Goal: Task Accomplishment & Management: Use online tool/utility

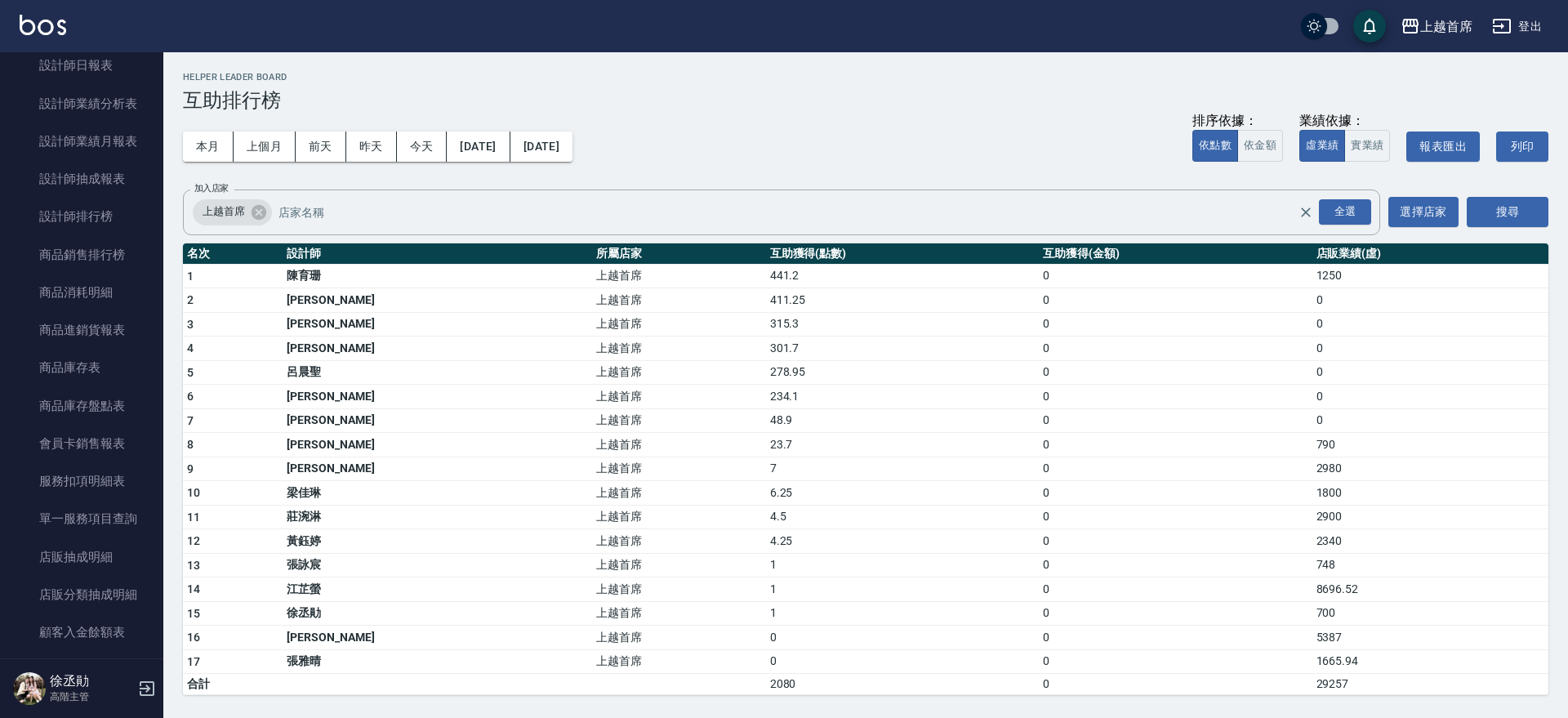
scroll to position [452, 0]
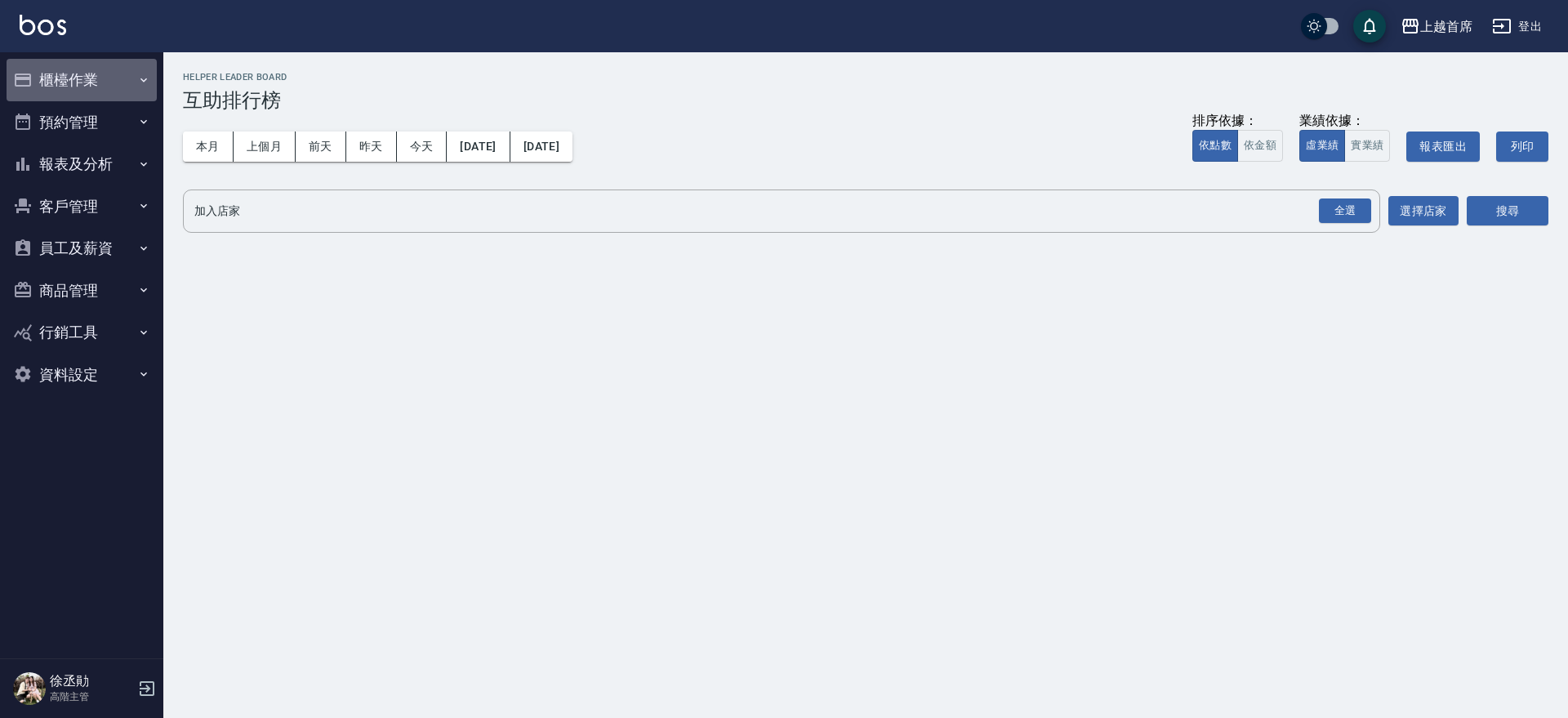
click at [82, 70] on button "櫃檯作業" at bounding box center [81, 79] width 150 height 43
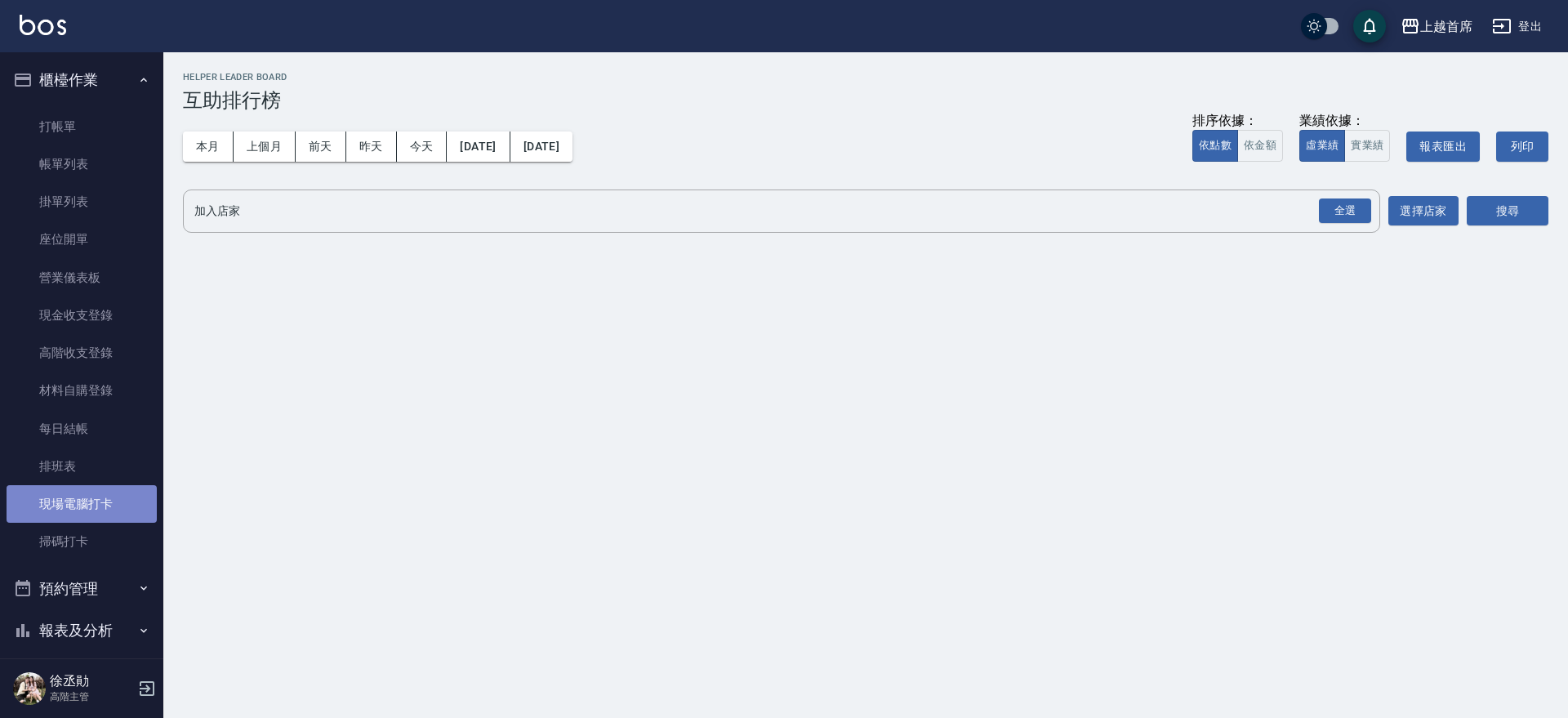
click at [107, 509] on link "現場電腦打卡" at bounding box center [81, 503] width 150 height 38
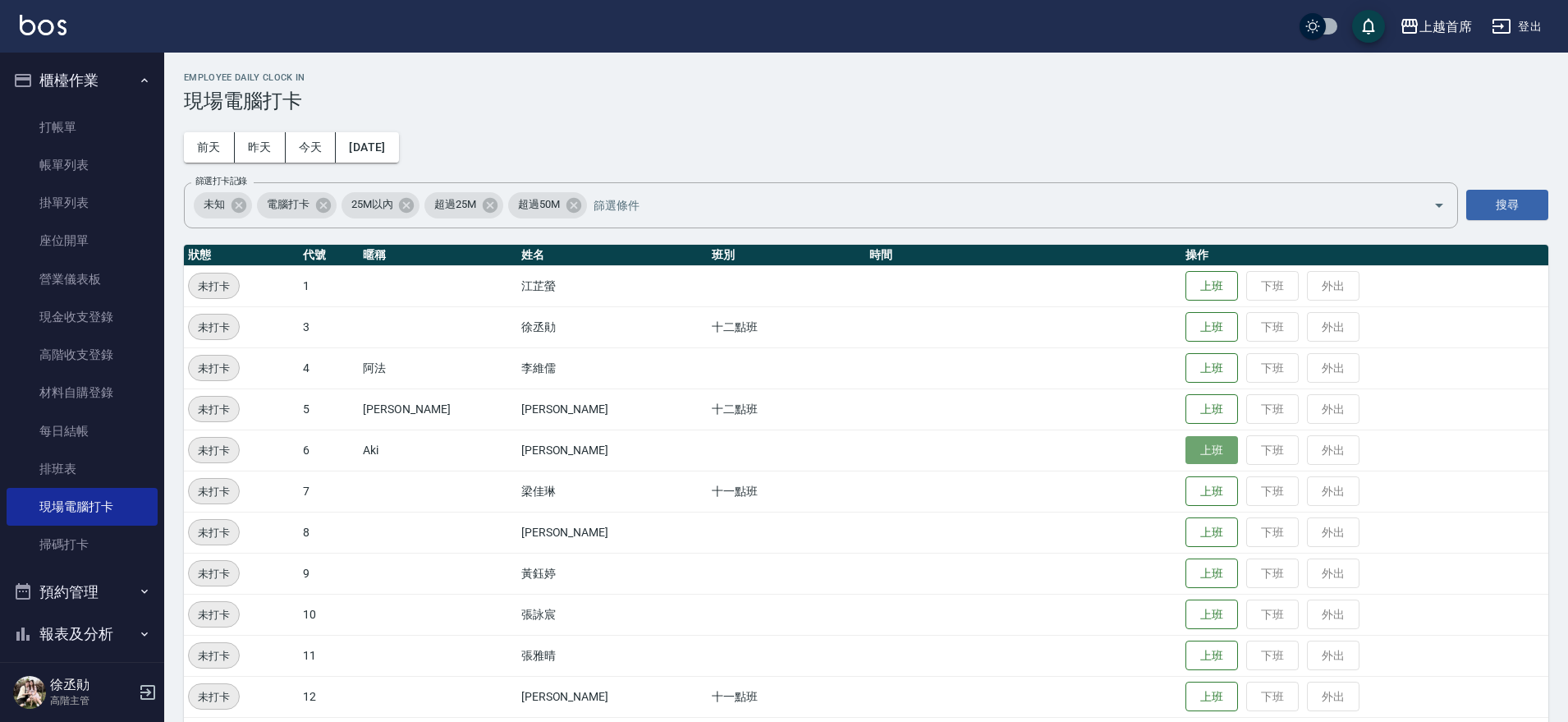
click at [1219, 457] on button "上班" at bounding box center [1212, 450] width 53 height 29
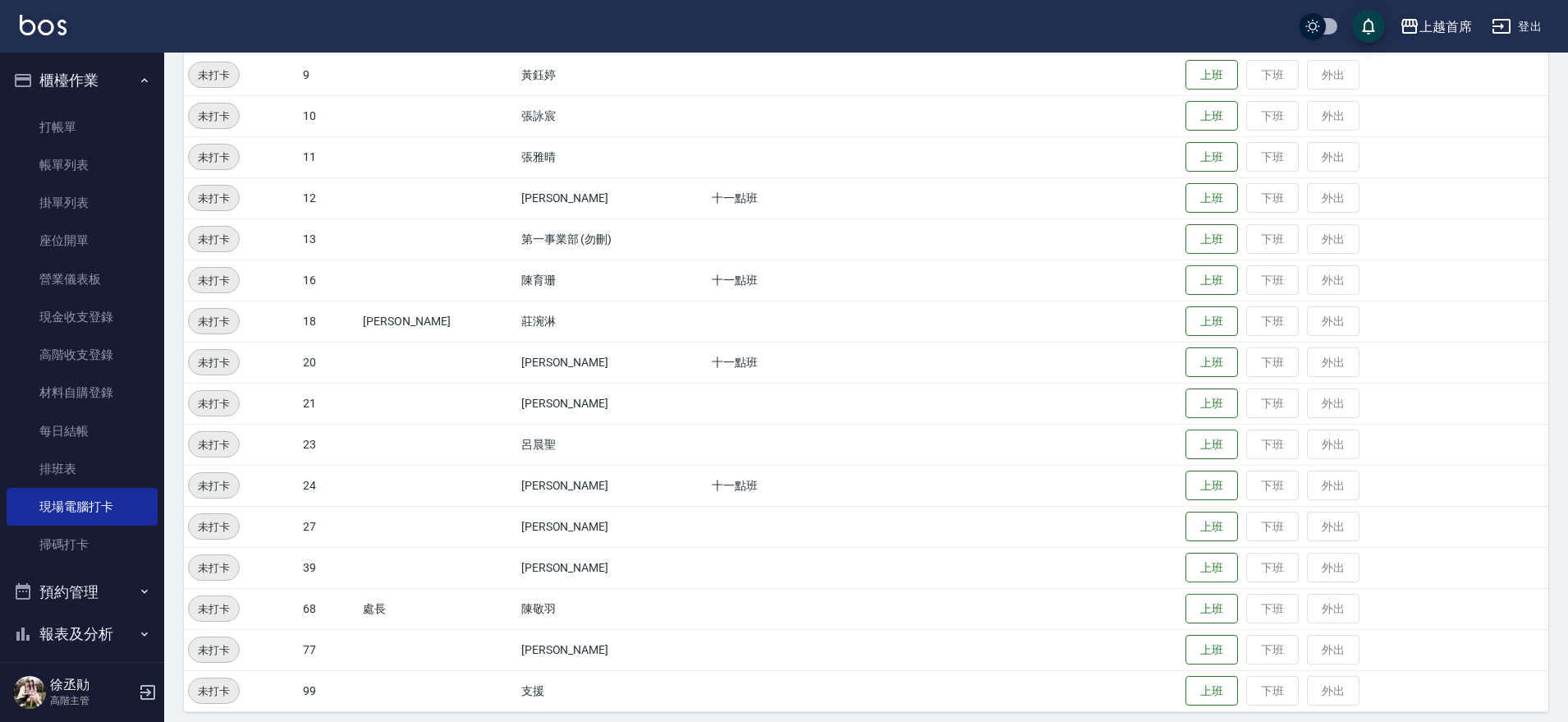
scroll to position [509, 0]
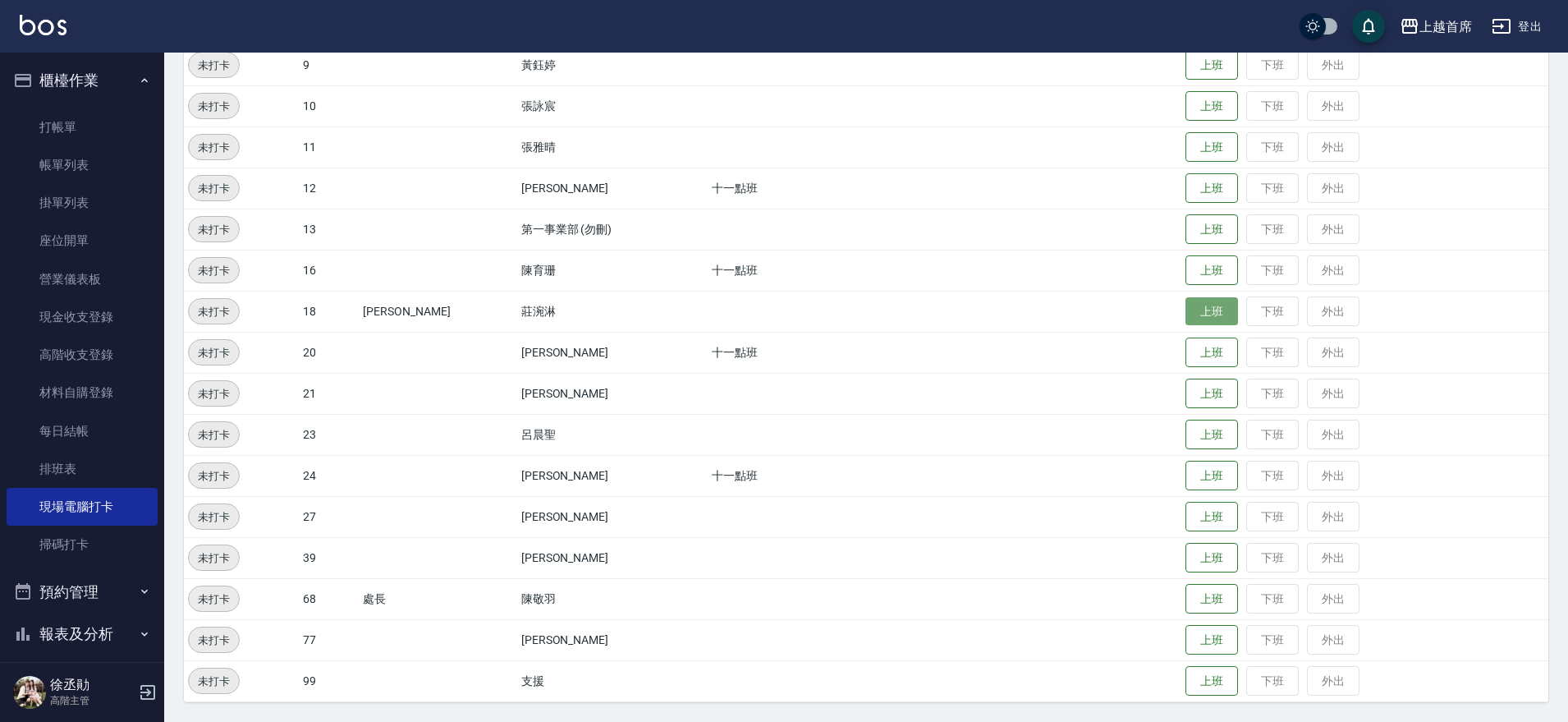
click at [1190, 316] on button "上班" at bounding box center [1212, 311] width 53 height 29
click at [1190, 270] on button "上班" at bounding box center [1212, 271] width 53 height 29
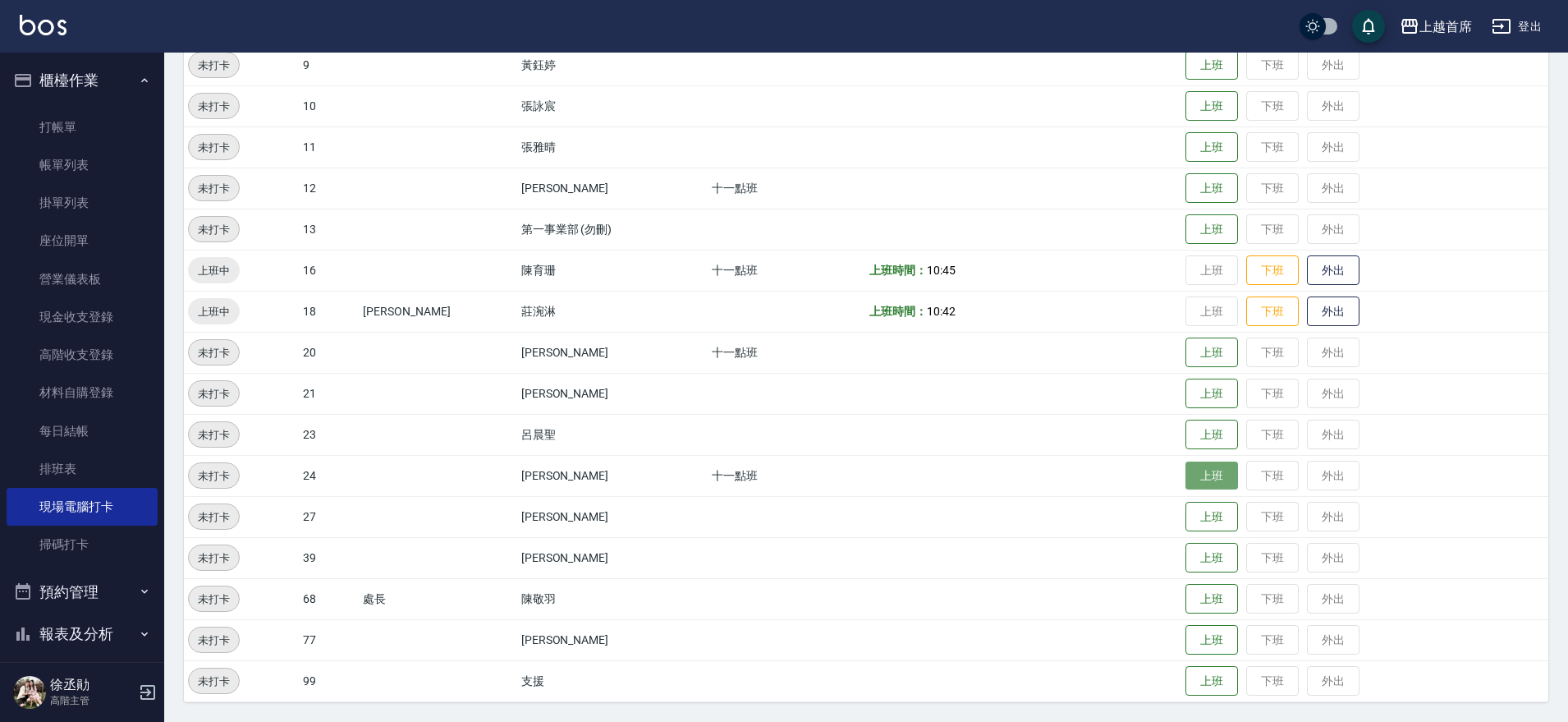
click at [1210, 473] on button "上班" at bounding box center [1212, 475] width 53 height 29
click at [1219, 635] on button "上班" at bounding box center [1212, 639] width 53 height 29
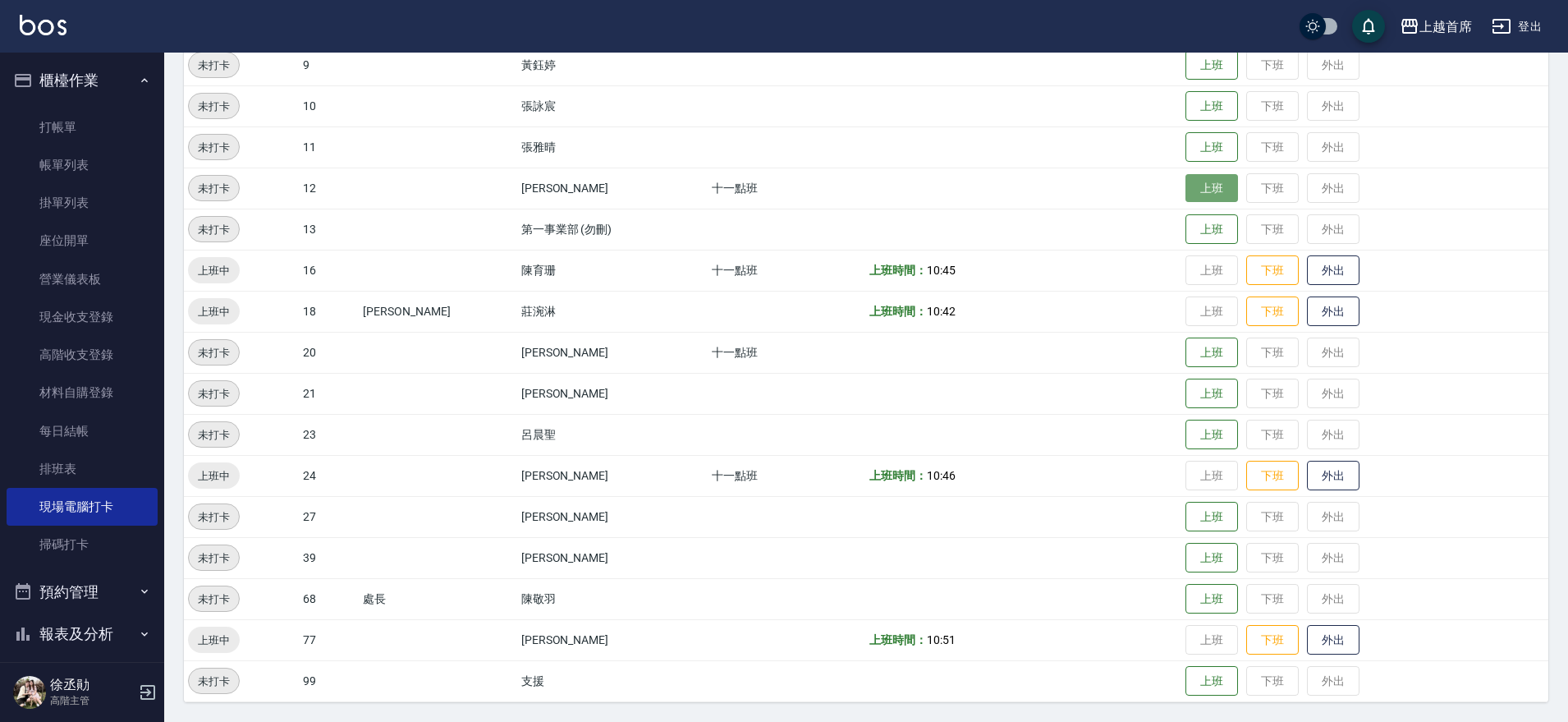
click at [1186, 193] on button "上班" at bounding box center [1212, 188] width 53 height 29
click at [1186, 562] on button "上班" at bounding box center [1212, 558] width 53 height 29
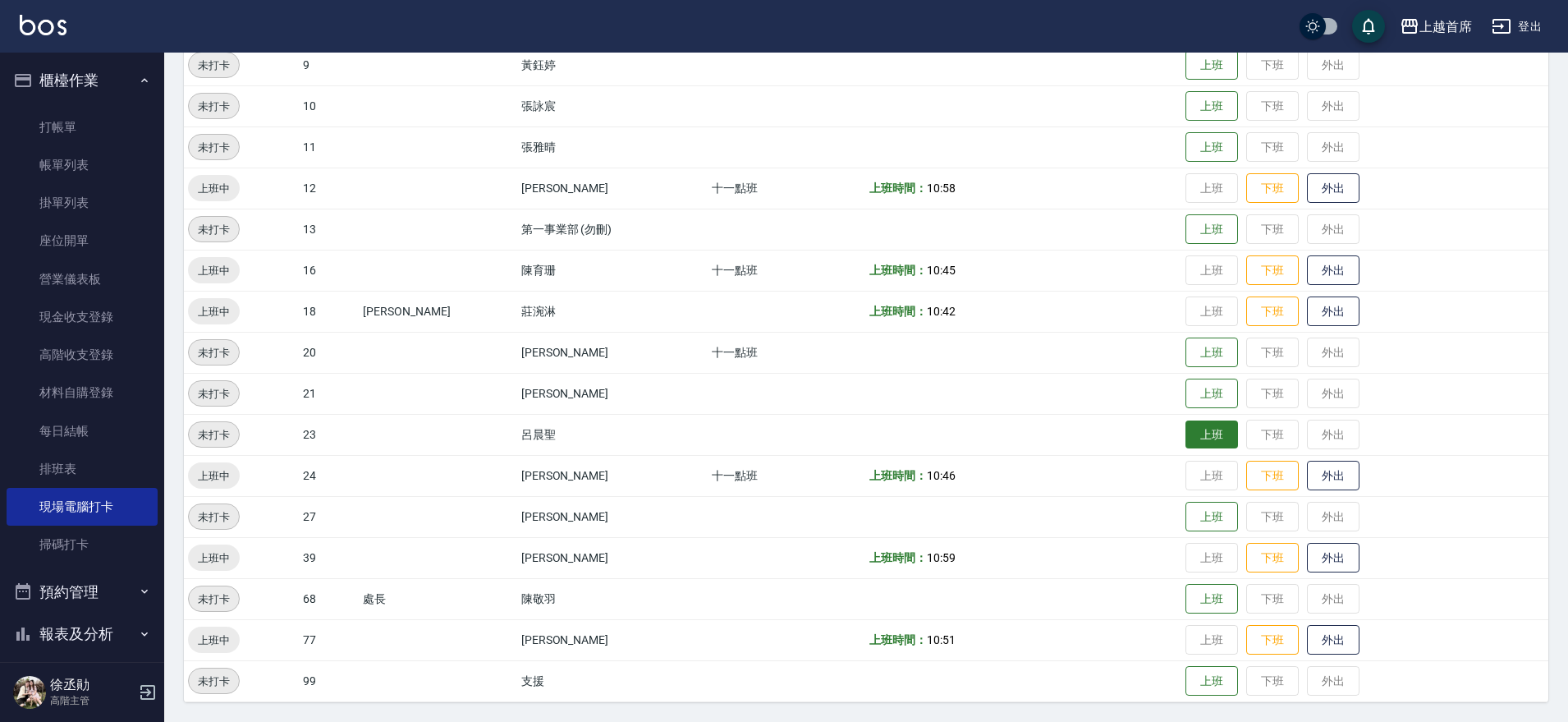
click at [1198, 434] on button "上班" at bounding box center [1212, 435] width 53 height 29
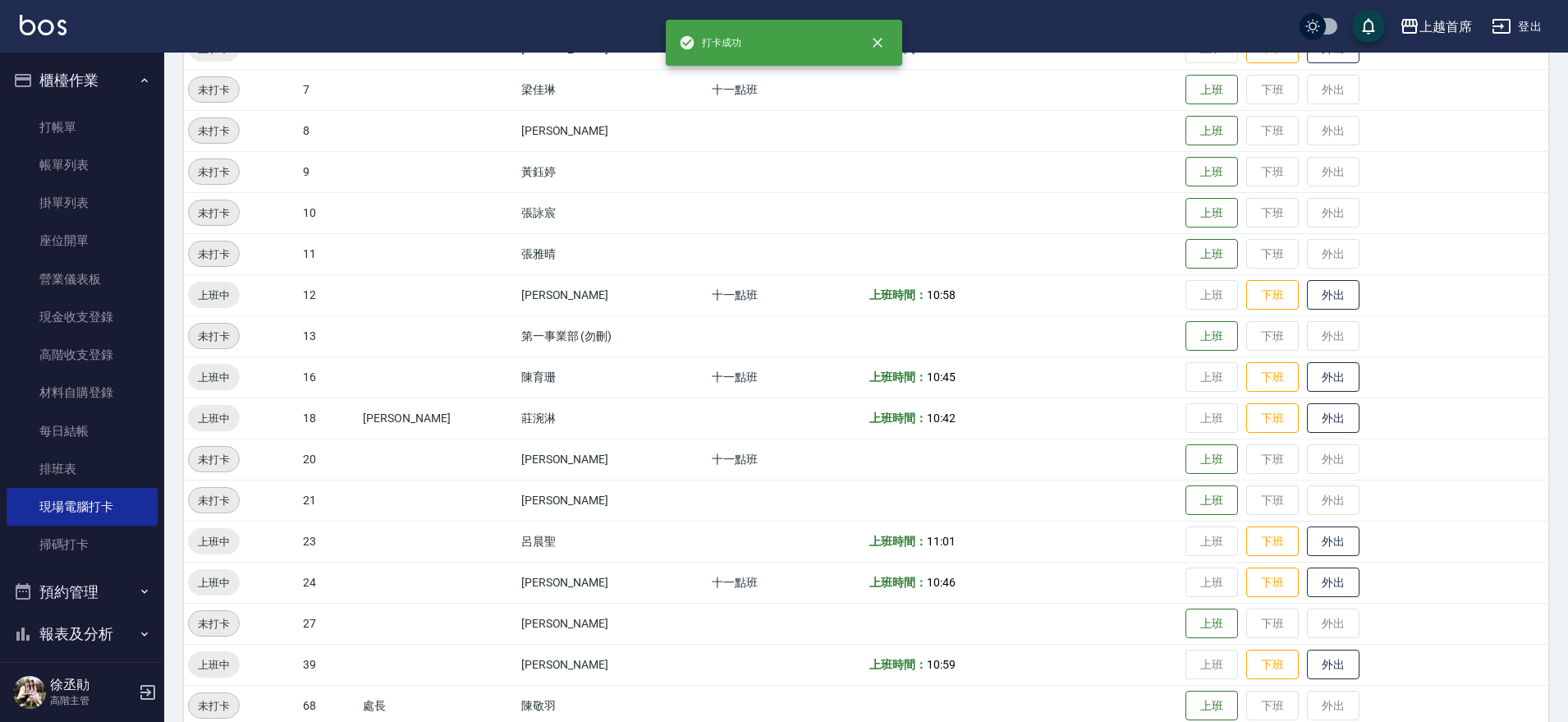
scroll to position [410, 0]
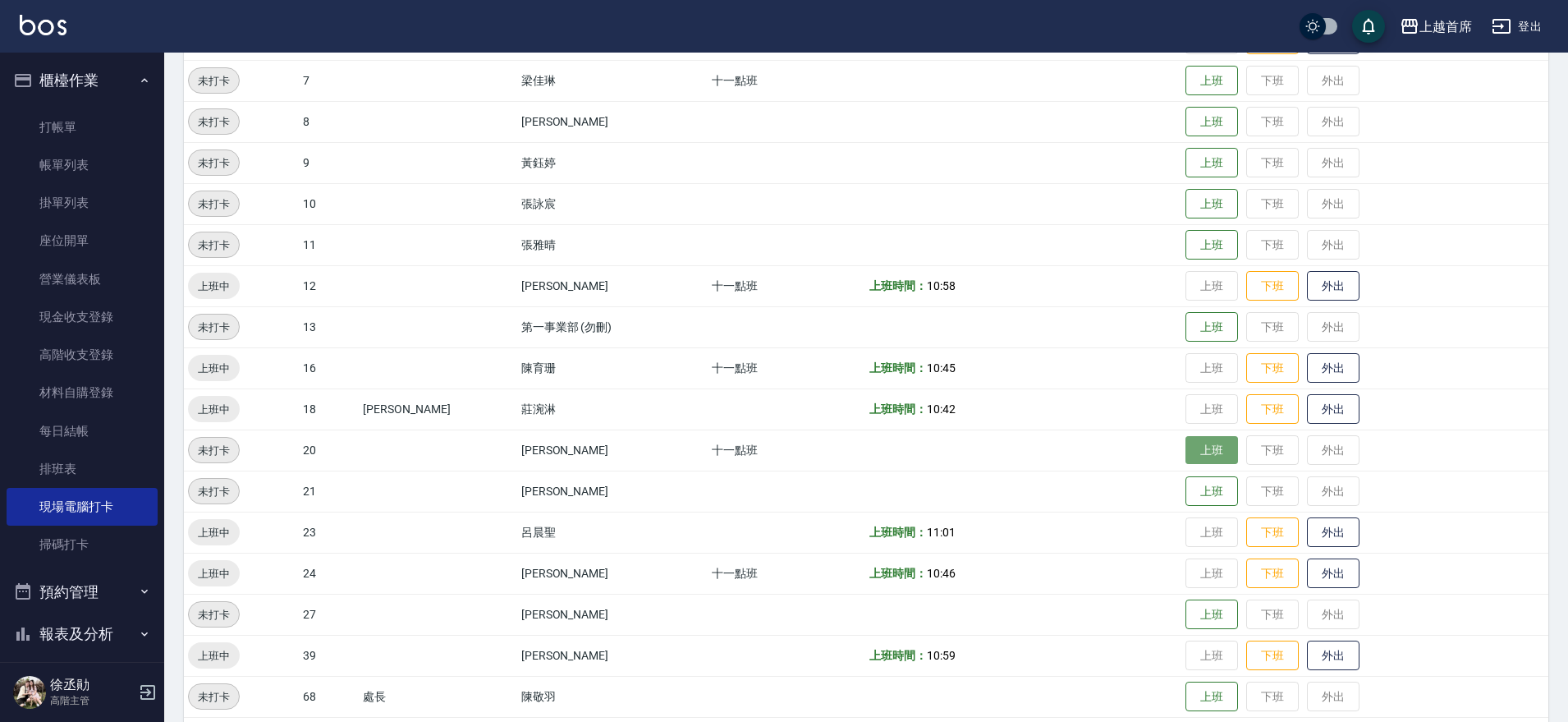
click at [1197, 447] on button "上班" at bounding box center [1212, 450] width 53 height 29
click at [1186, 72] on button "上班" at bounding box center [1212, 81] width 53 height 29
